Goal: Check status: Check status

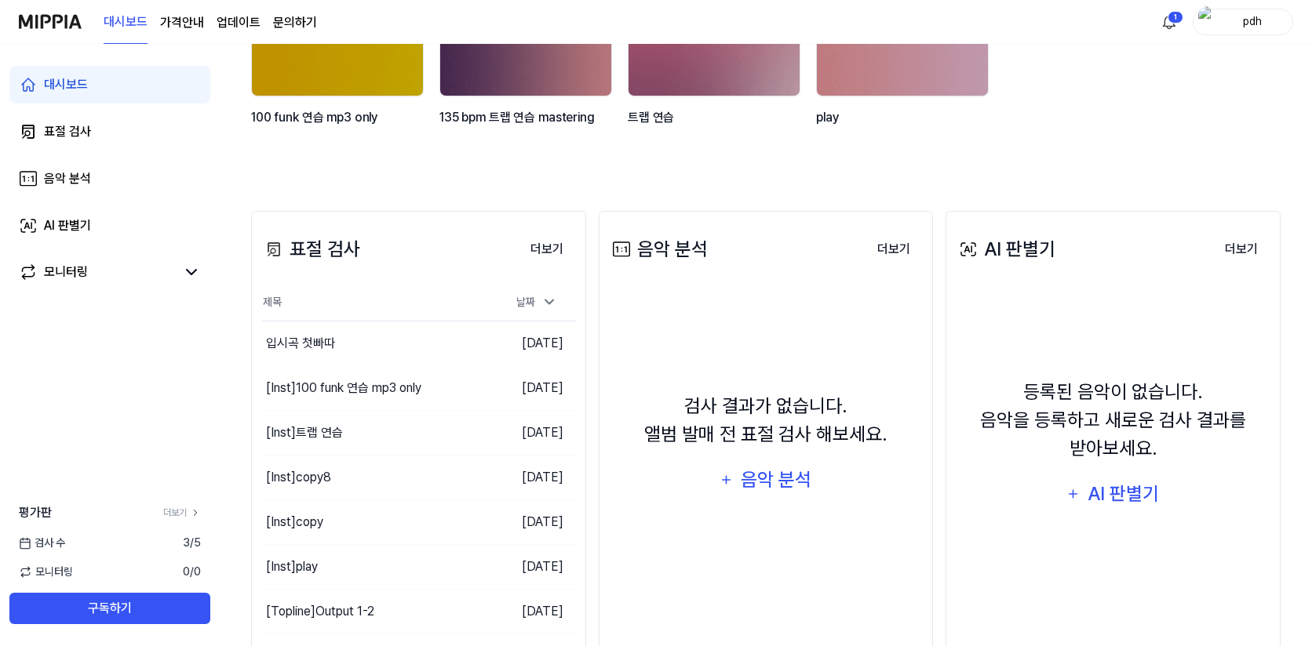
scroll to position [242, 0]
click at [362, 340] on div "입시곡 첫빠따" at bounding box center [347, 344] width 172 height 44
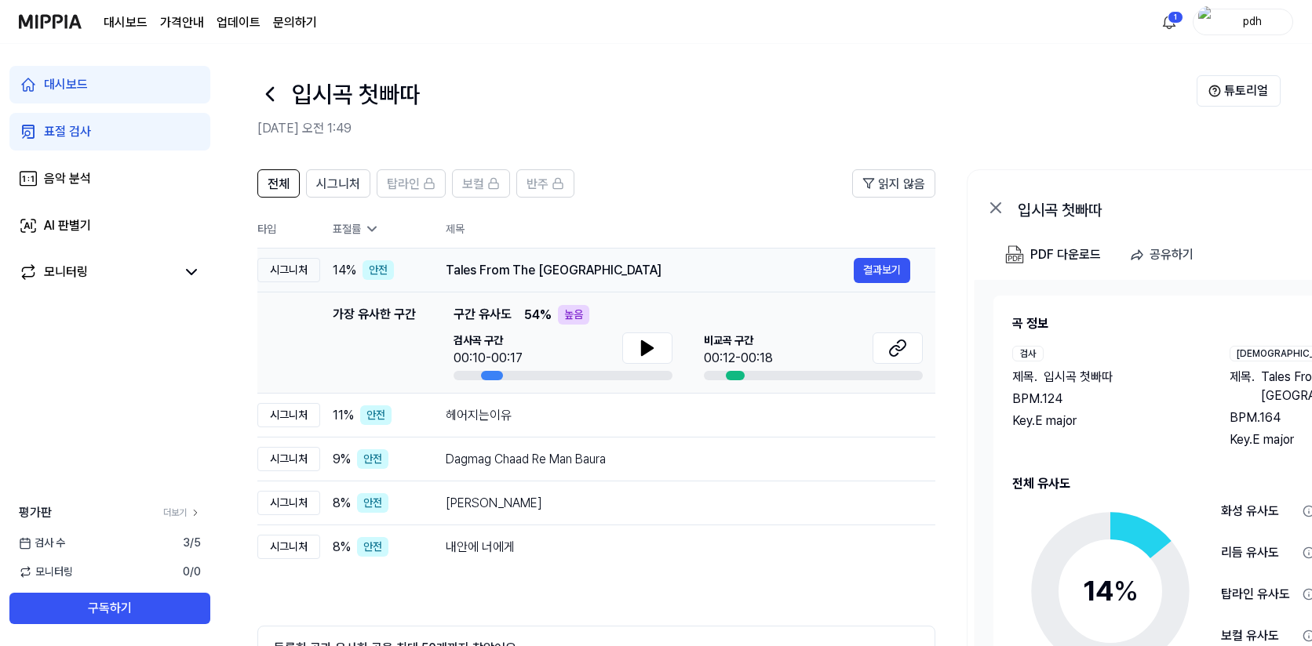
click at [496, 254] on td "Tales From The Animal Kingdom 결과보기" at bounding box center [677, 271] width 515 height 44
click at [486, 257] on td "Tales From The Animal Kingdom 결과보기" at bounding box center [677, 271] width 515 height 44
click at [65, 10] on img at bounding box center [50, 21] width 63 height 43
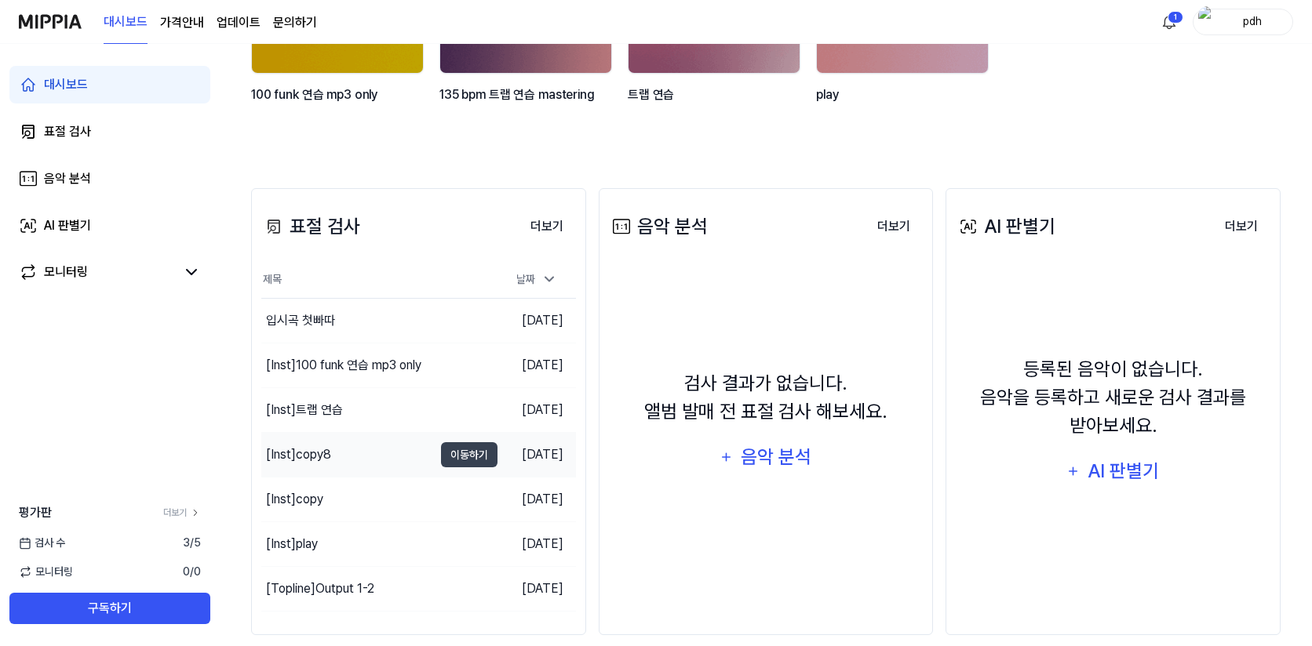
scroll to position [276, 0]
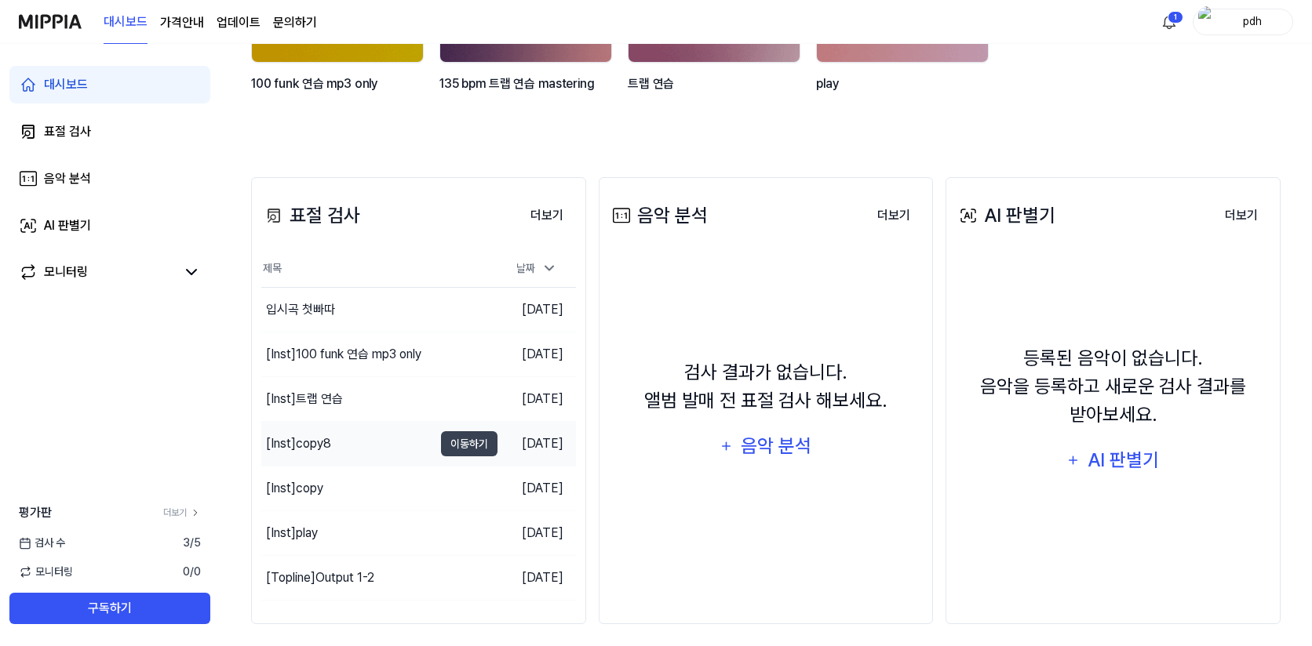
click at [366, 450] on div "[Inst] copy8" at bounding box center [347, 444] width 172 height 44
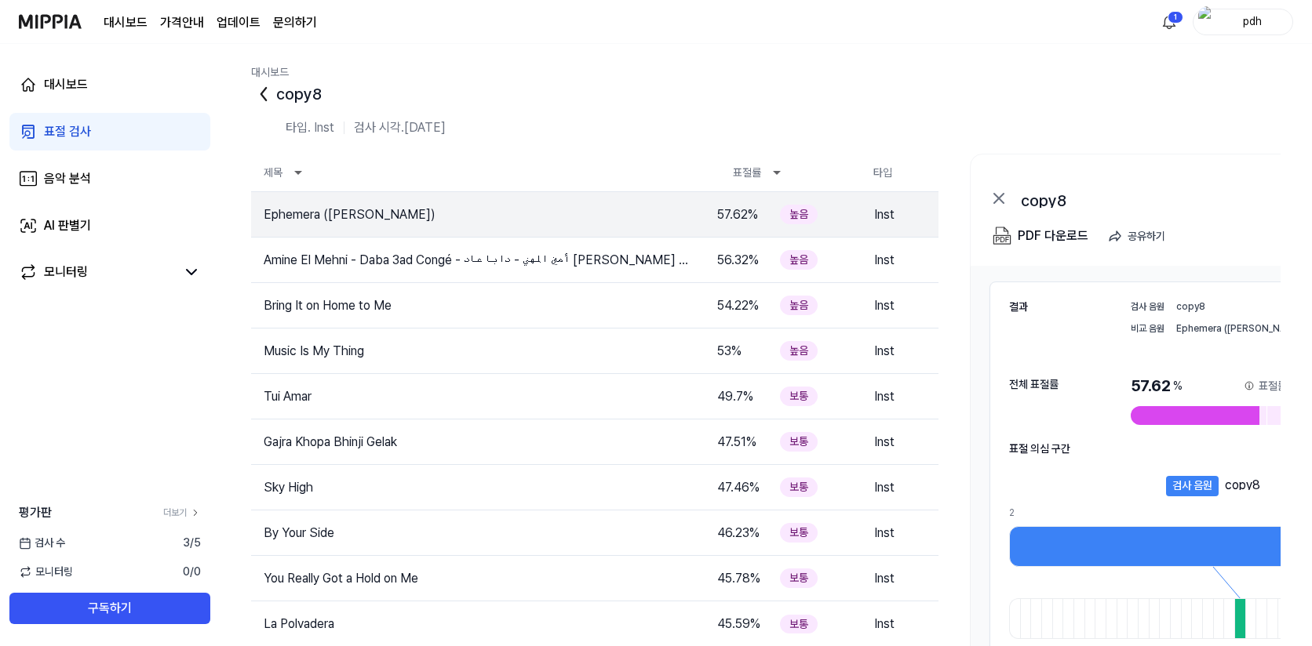
click at [78, 27] on img at bounding box center [50, 21] width 63 height 43
